Goal: Task Accomplishment & Management: Complete application form

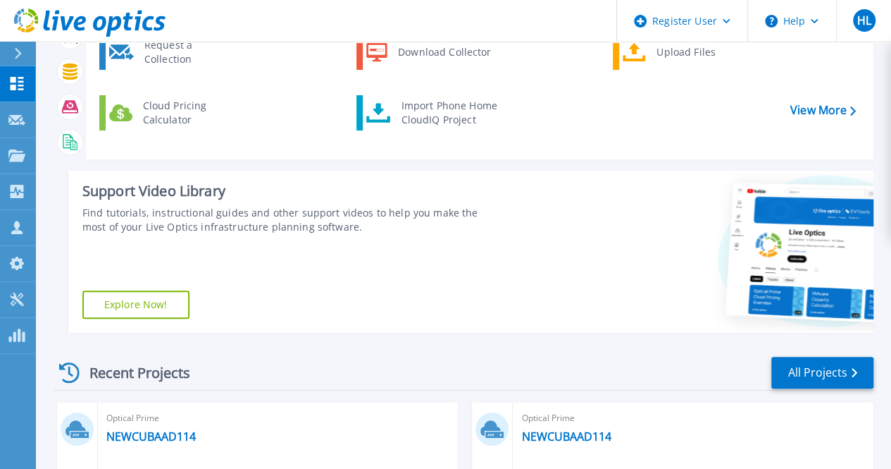
scroll to position [7, 0]
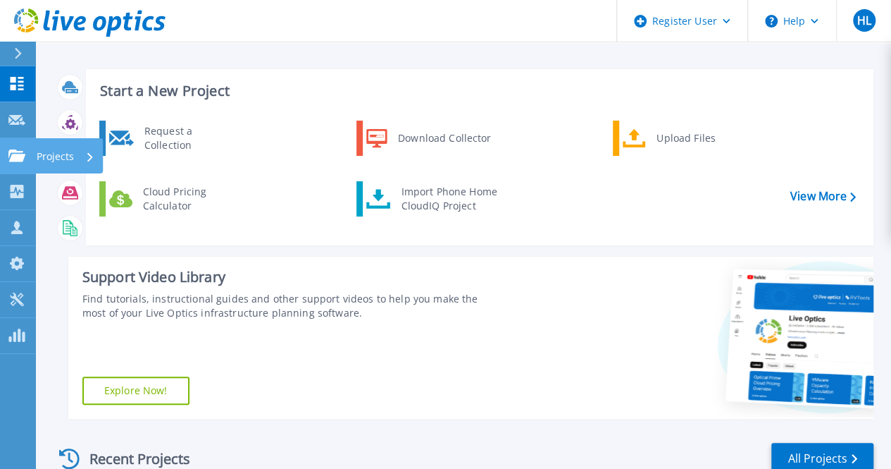
click at [25, 153] on div "Projects" at bounding box center [41, 155] width 66 height 13
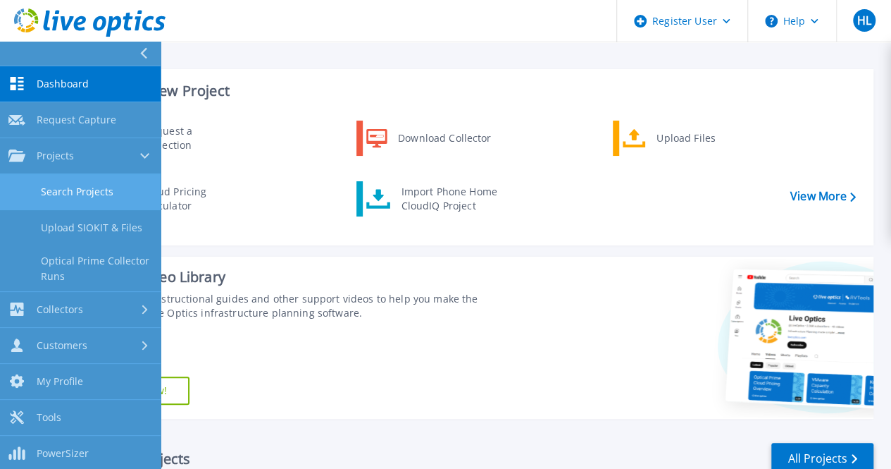
click at [103, 180] on link "Search Projects" at bounding box center [80, 192] width 161 height 36
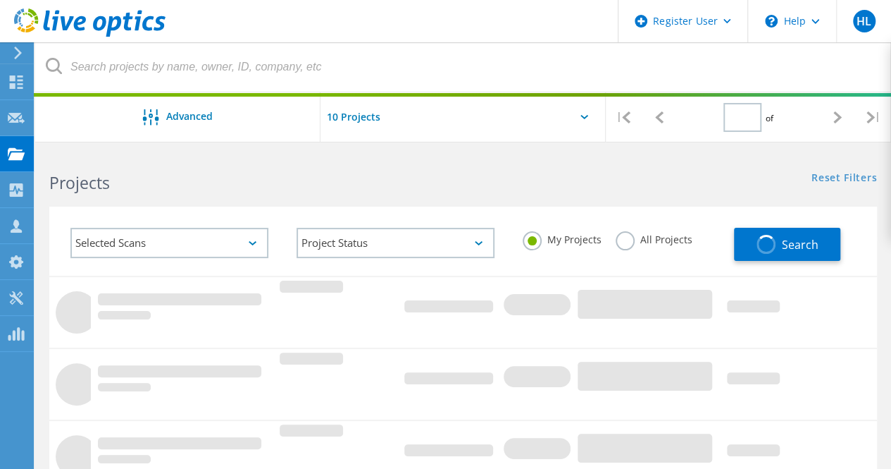
type input "1"
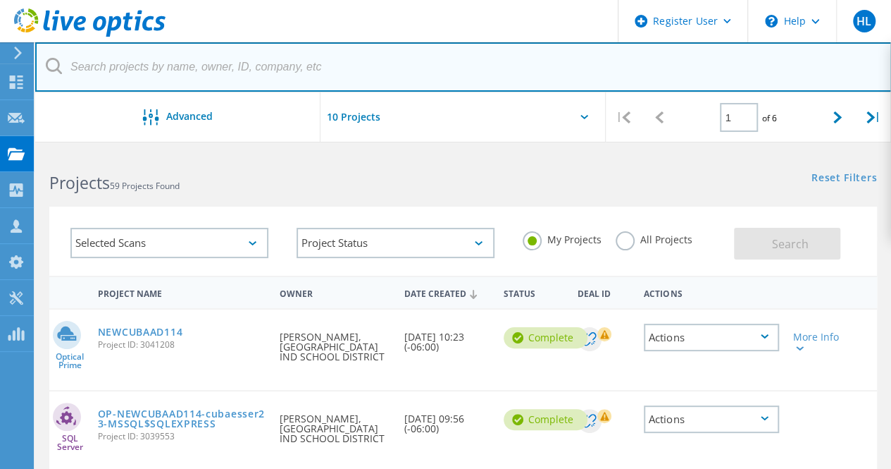
click at [187, 71] on input "text" at bounding box center [463, 66] width 857 height 49
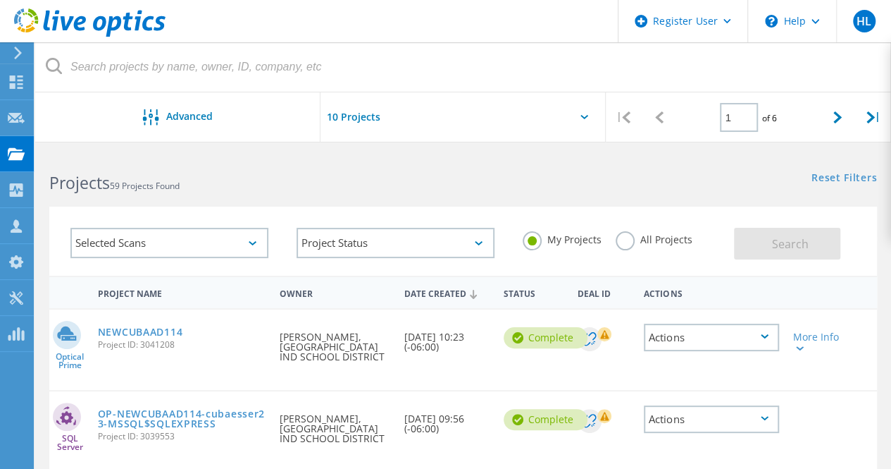
click at [428, 161] on div "Projects 59 Projects Found" at bounding box center [249, 169] width 428 height 37
click at [8, 194] on icon at bounding box center [16, 189] width 17 height 13
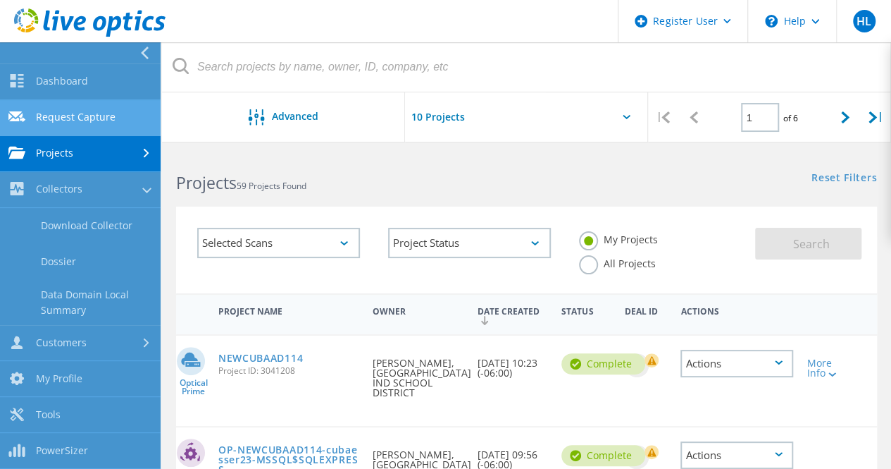
click at [97, 120] on link "Request Capture" at bounding box center [80, 118] width 161 height 36
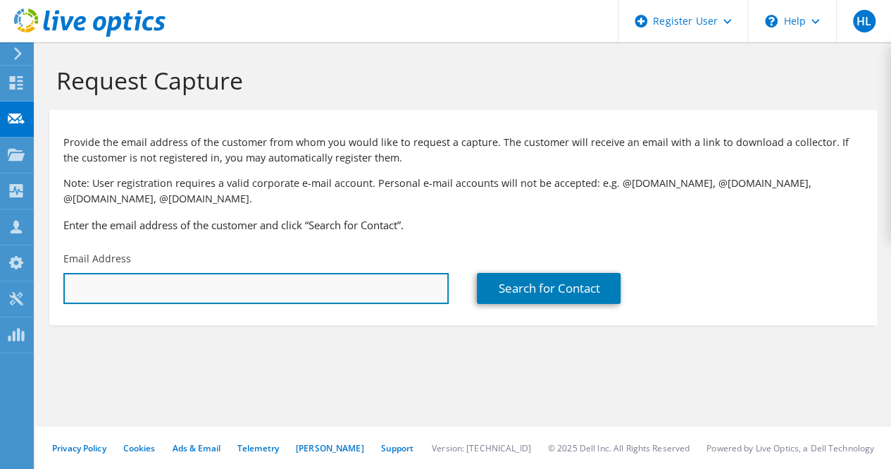
click at [149, 283] on input "text" at bounding box center [255, 288] width 385 height 31
paste input "drwelker@lfmctr.org"
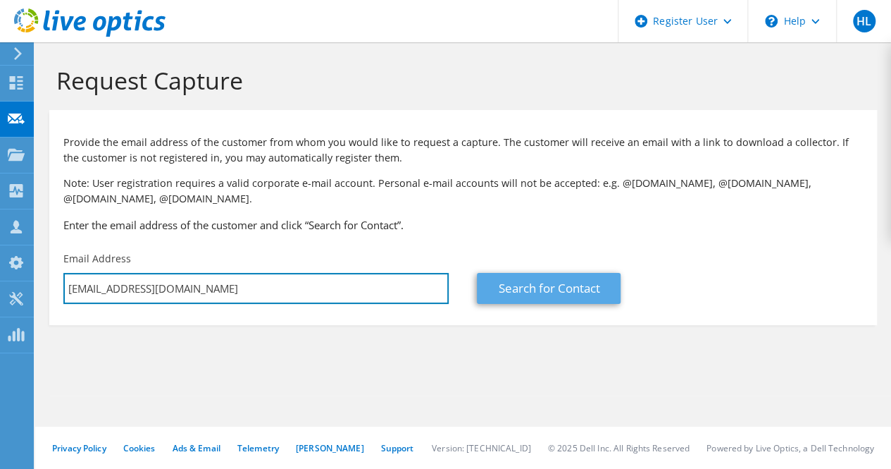
type input "drwelker@lfmctr.org"
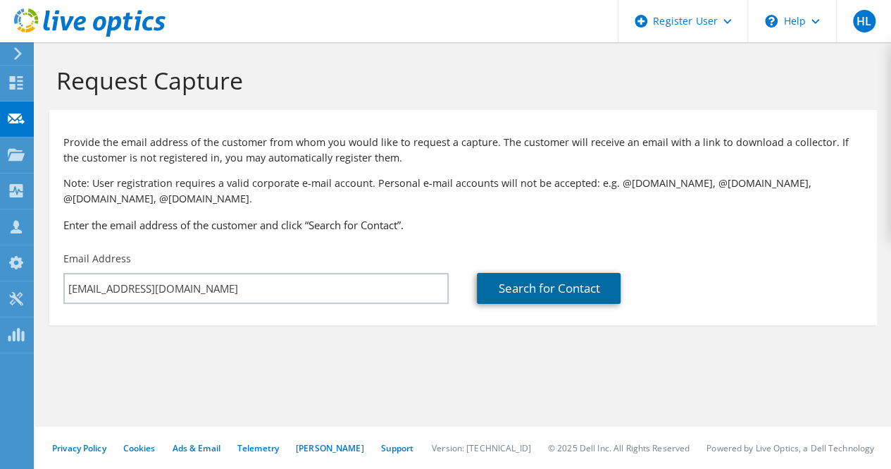
click at [516, 291] on link "Search for Contact" at bounding box center [549, 288] width 144 height 31
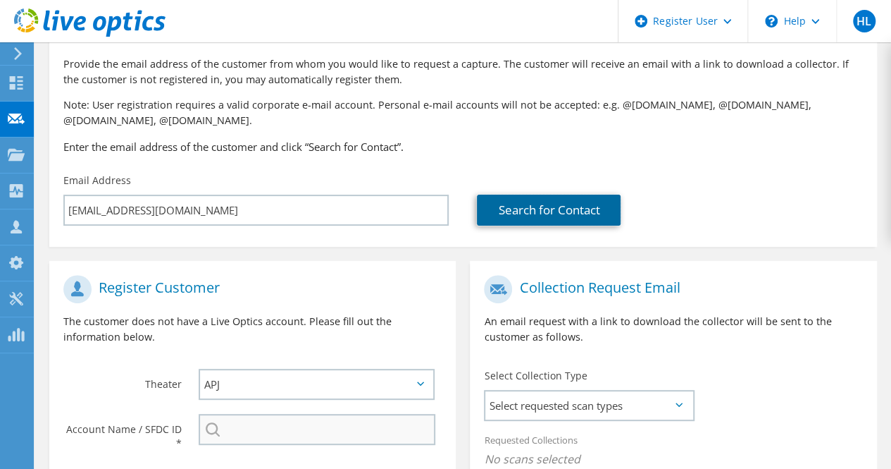
scroll to position [141, 0]
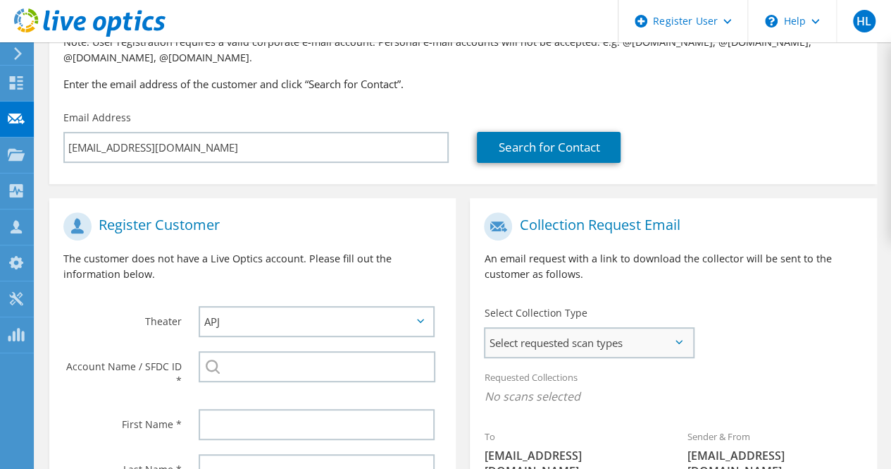
click at [574, 356] on span "Select requested scan types" at bounding box center [588, 342] width 207 height 28
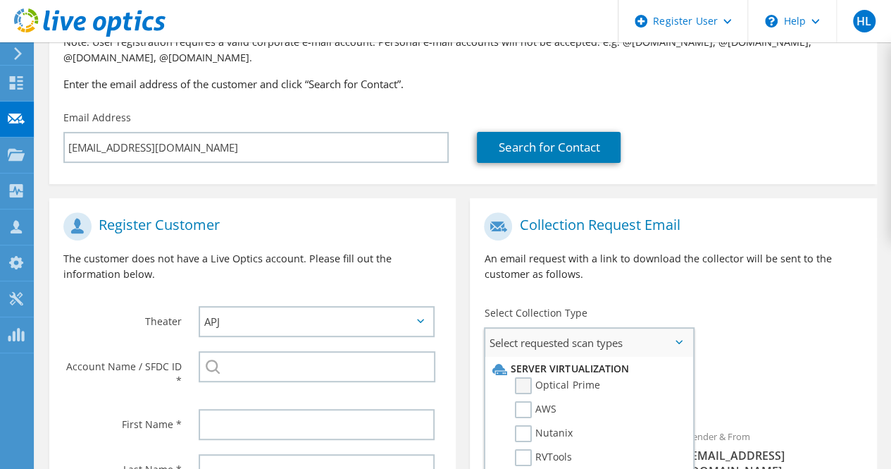
click at [571, 390] on label "Optical Prime" at bounding box center [557, 385] width 85 height 17
click at [0, 0] on input "Optical Prime" at bounding box center [0, 0] width 0 height 0
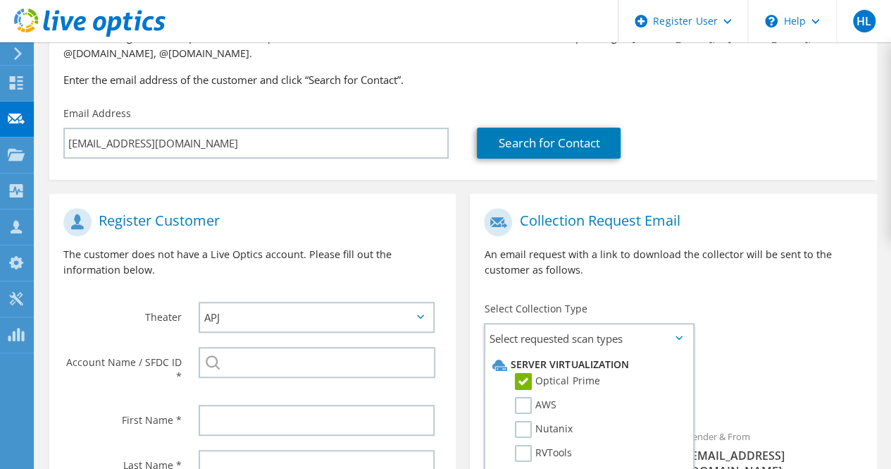
scroll to position [211, 0]
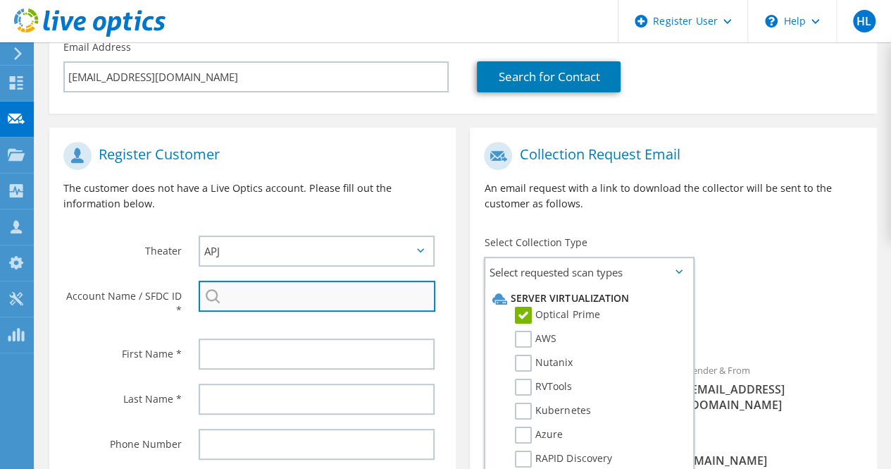
click at [302, 303] on input "search" at bounding box center [317, 295] width 237 height 31
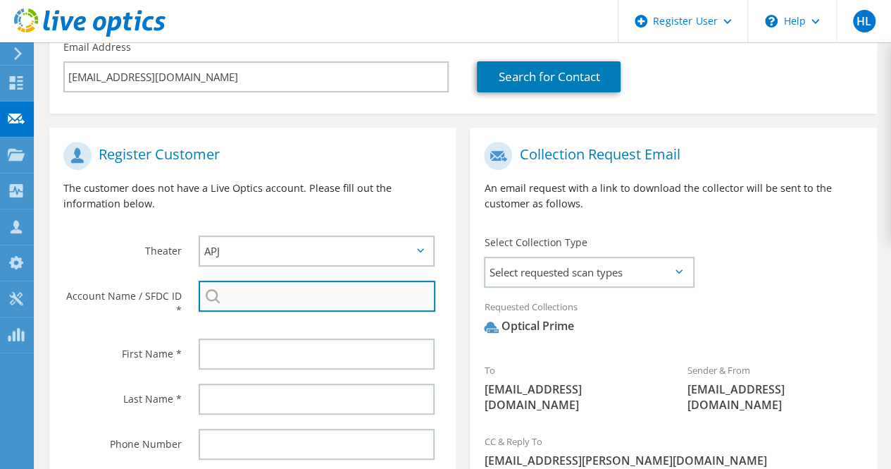
paste input "3339160311"
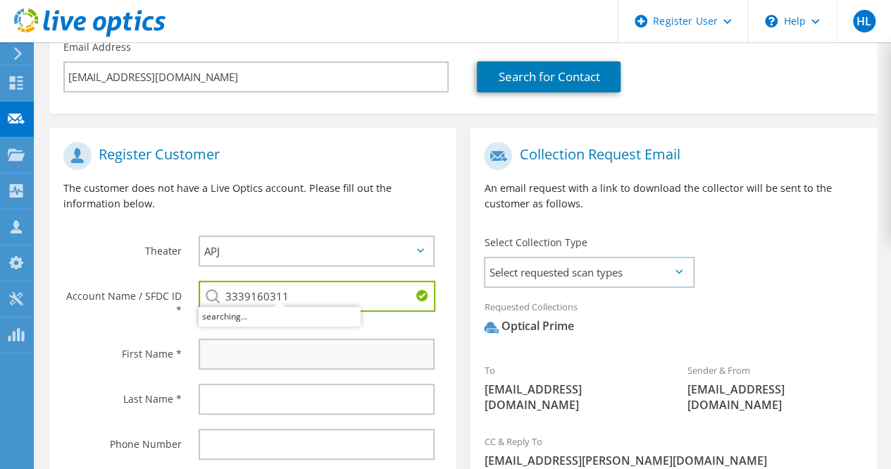
type input "3339160311"
click at [313, 350] on input "text" at bounding box center [317, 353] width 236 height 31
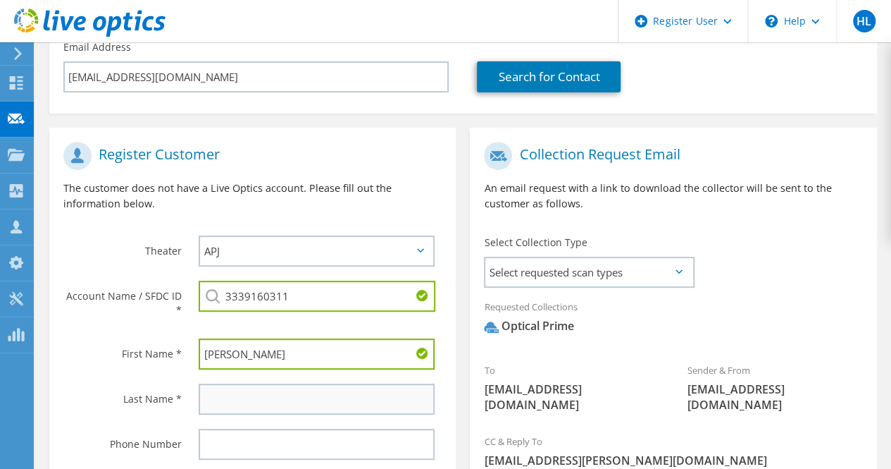
type input "Drew"
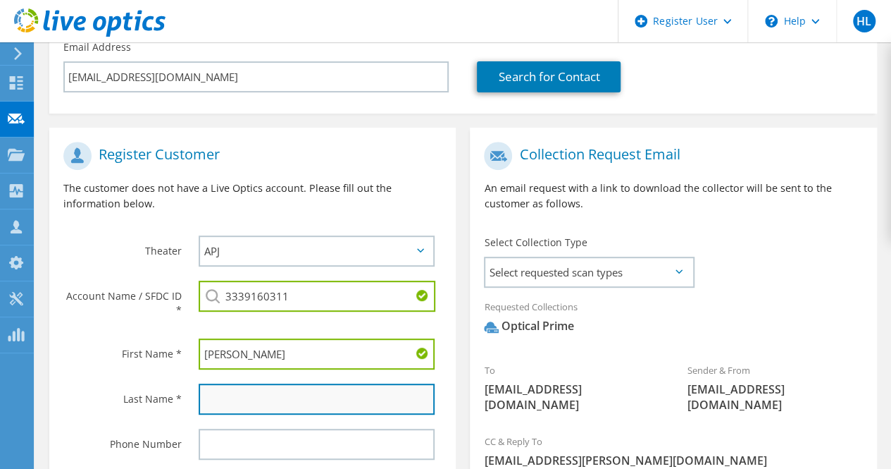
click at [367, 410] on input "text" at bounding box center [317, 398] width 236 height 31
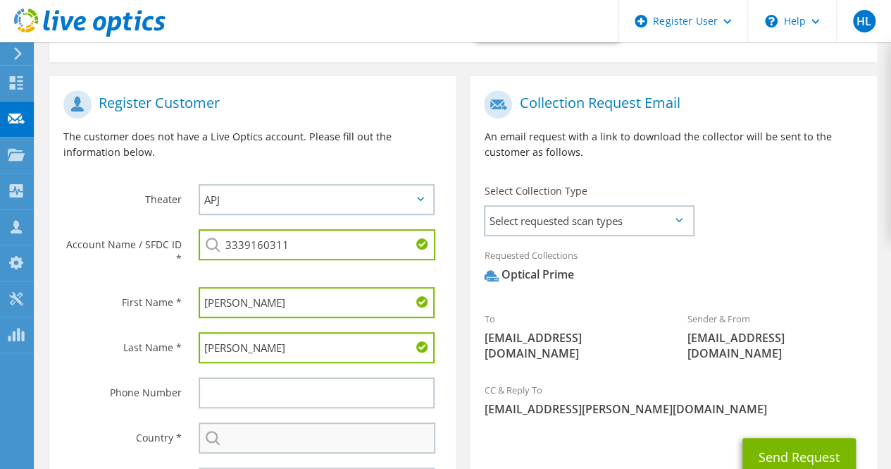
scroll to position [282, 0]
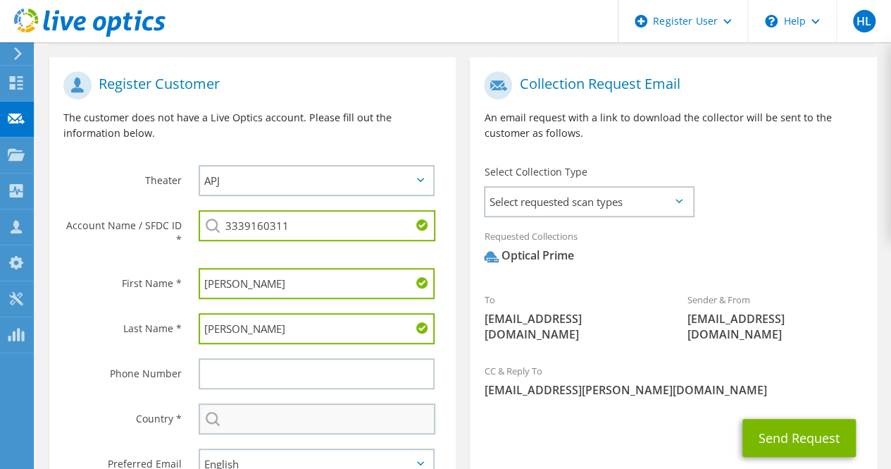
type input "Welker"
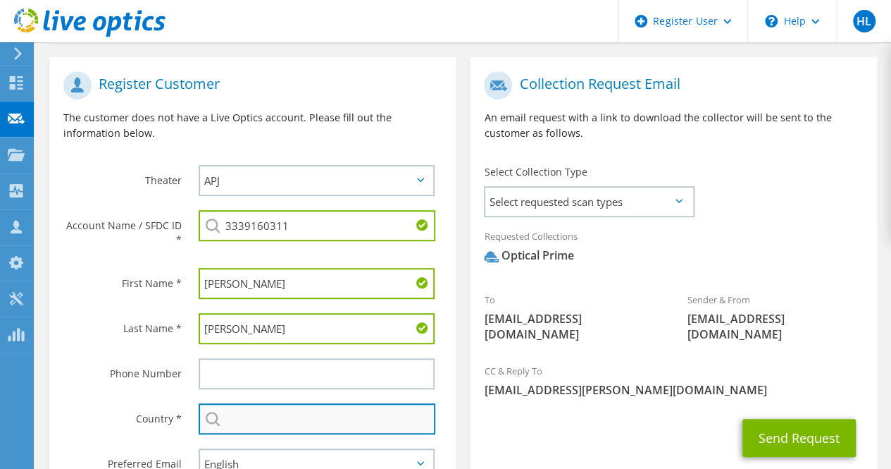
click at [248, 409] on input "text" at bounding box center [317, 418] width 237 height 31
click at [235, 428] on input "text" at bounding box center [317, 418] width 237 height 31
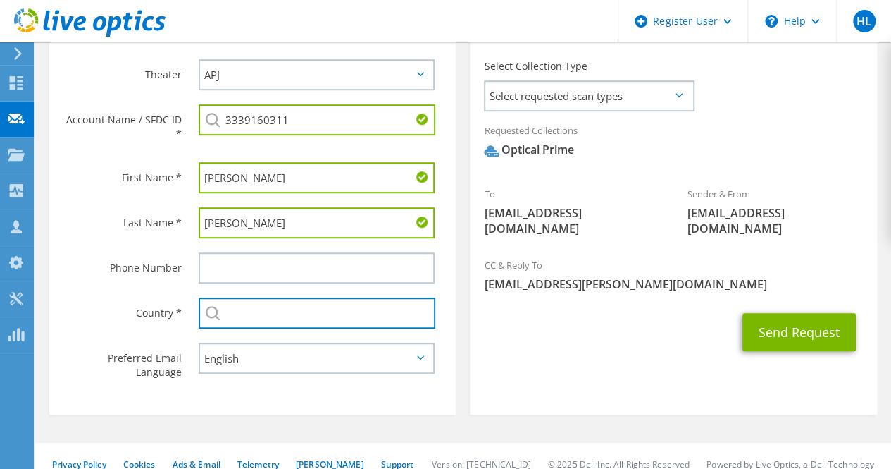
scroll to position [406, 0]
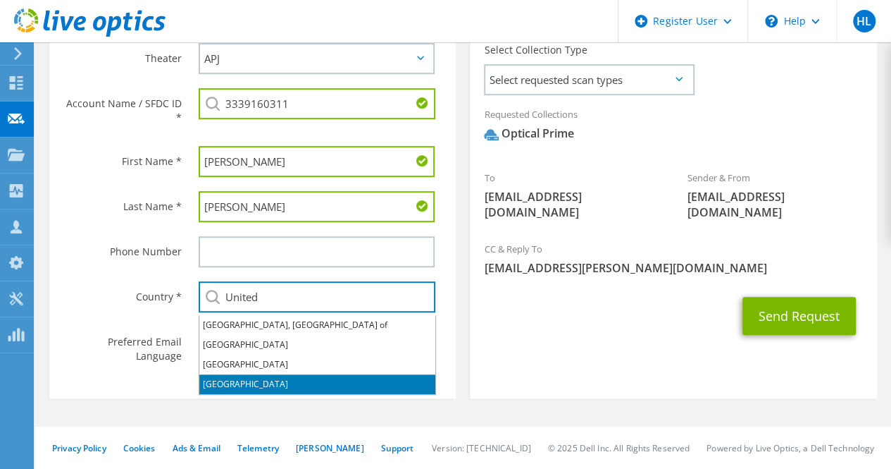
click at [287, 380] on li "[GEOGRAPHIC_DATA]" at bounding box center [317, 384] width 236 height 20
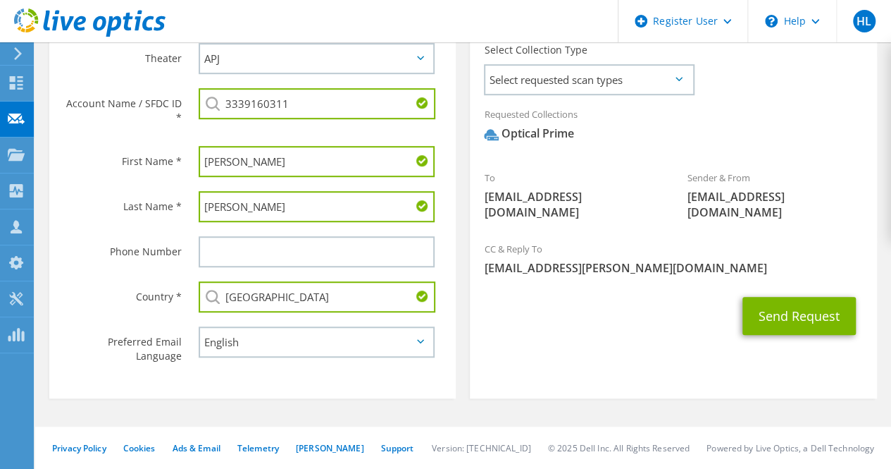
type input "[GEOGRAPHIC_DATA]"
click at [638, 322] on section "Collection Request Email An email request with a link to download the collector…" at bounding box center [673, 166] width 407 height 463
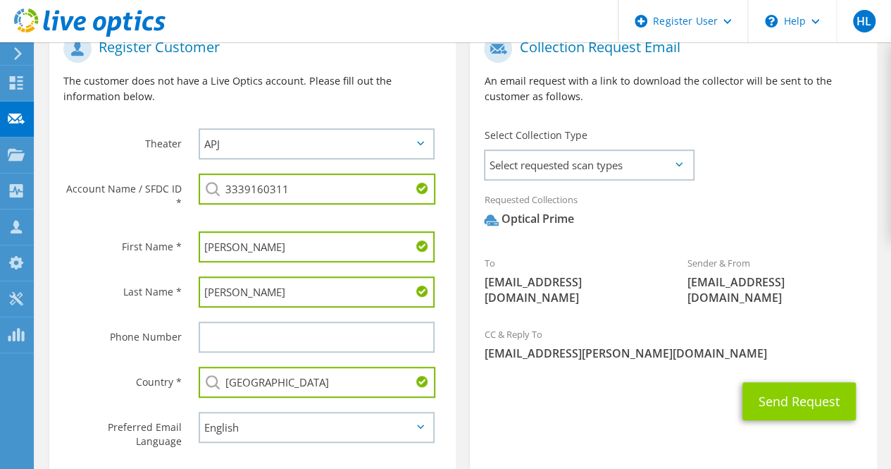
scroll to position [335, 0]
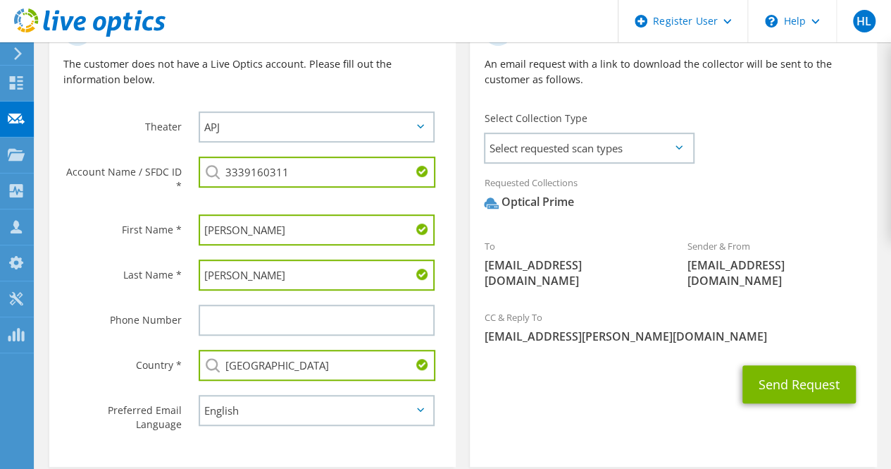
click at [765, 358] on div "Send Request" at bounding box center [673, 384] width 407 height 52
click at [764, 366] on button "Send Request" at bounding box center [799, 384] width 113 height 38
